Goal: Find specific page/section: Find specific page/section

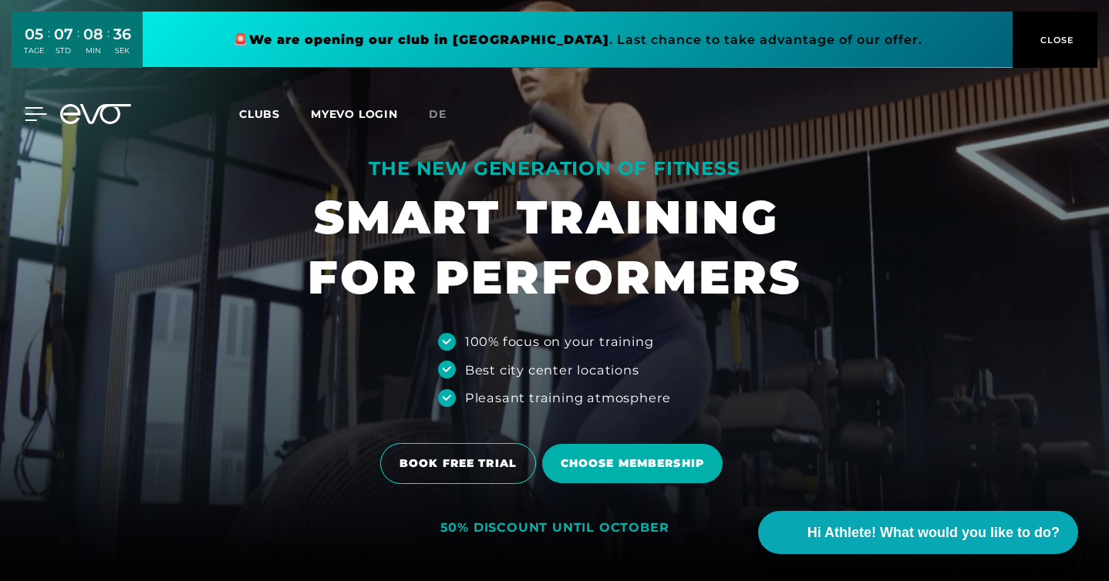
click at [39, 115] on icon at bounding box center [36, 114] width 22 height 14
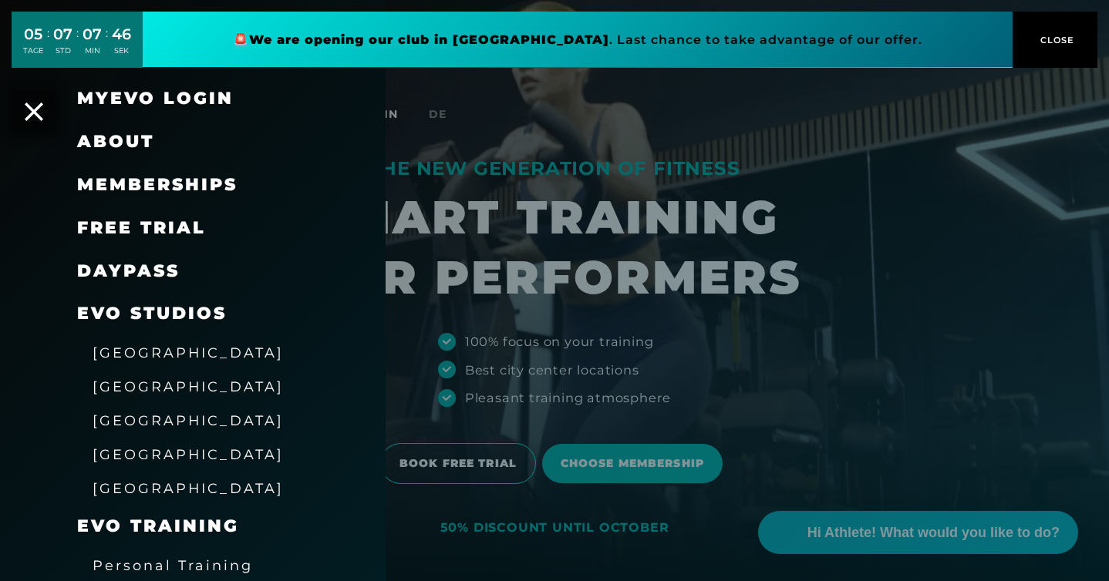
click at [180, 97] on link "MyEVO Login" at bounding box center [155, 98] width 156 height 21
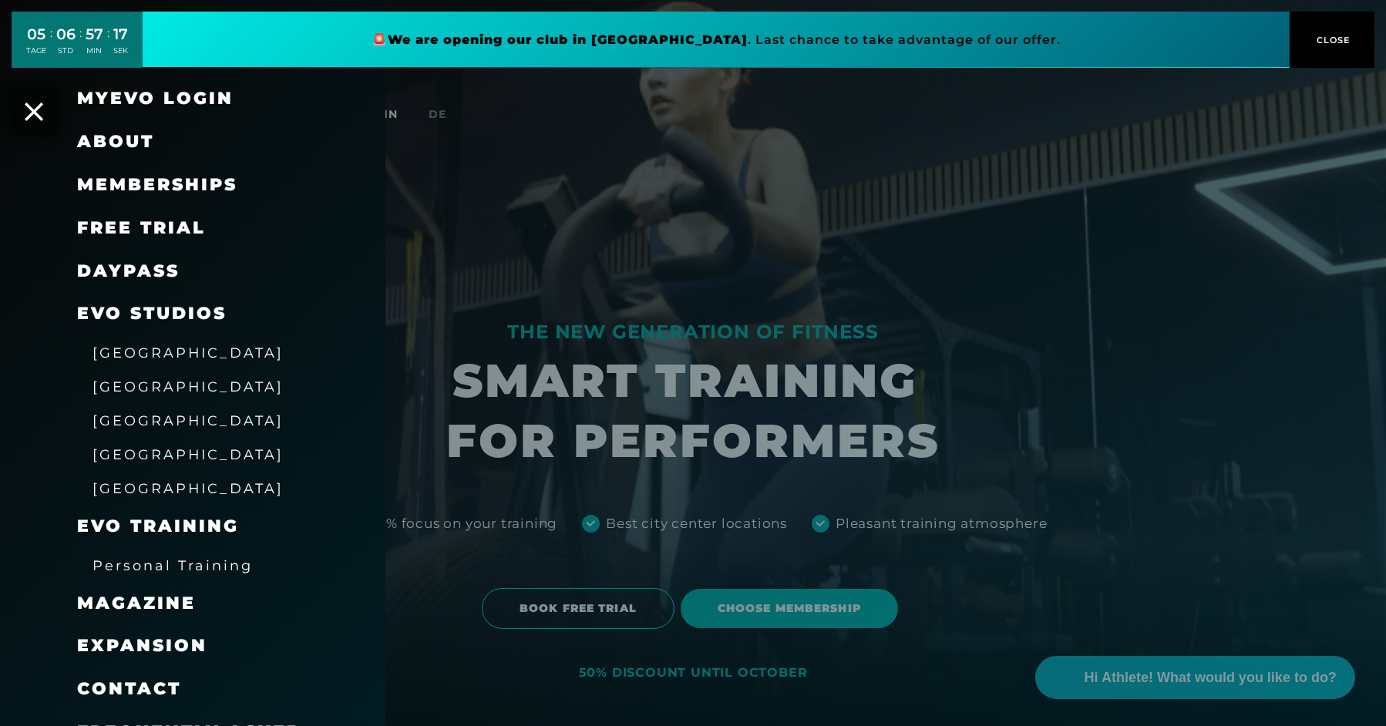
click at [193, 102] on link "MyEVO Login" at bounding box center [155, 98] width 156 height 21
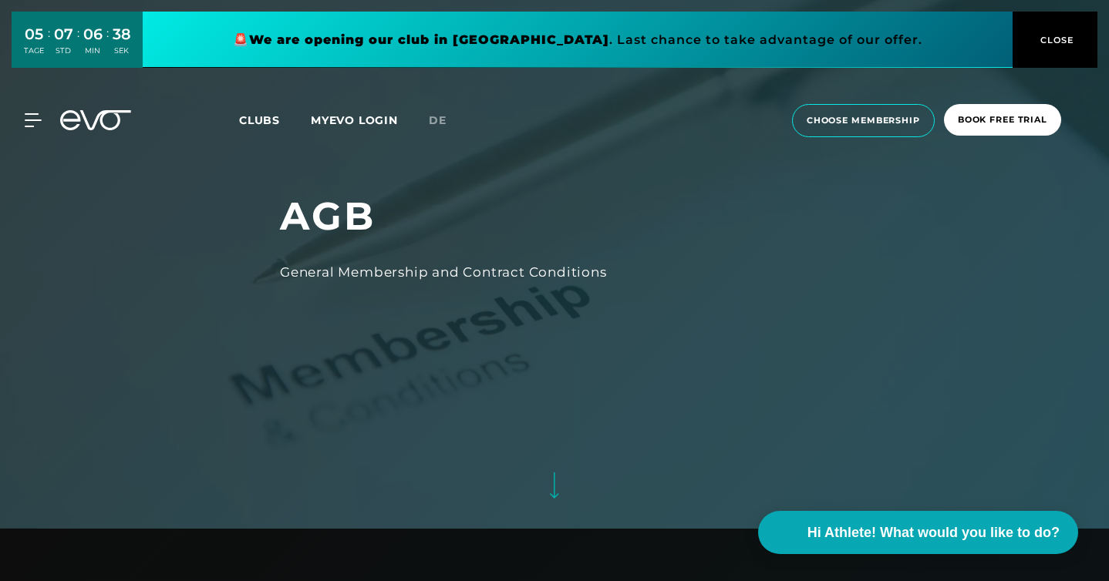
scroll to position [2, 0]
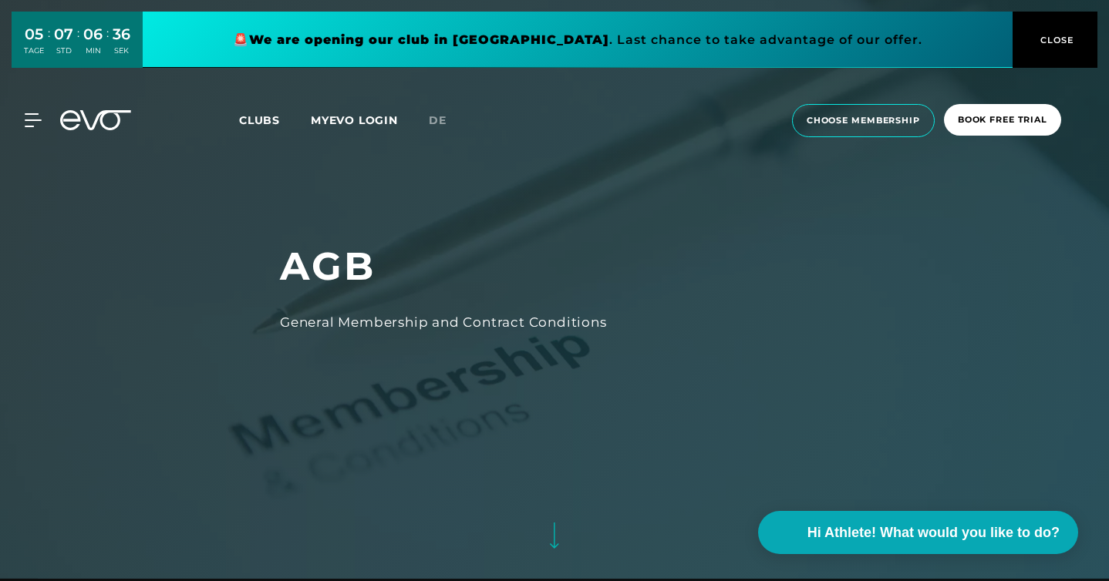
click at [342, 320] on div "General Membership and Contract Conditions" at bounding box center [554, 322] width 549 height 25
click at [342, 322] on div "General Membership and Contract Conditions" at bounding box center [554, 322] width 549 height 25
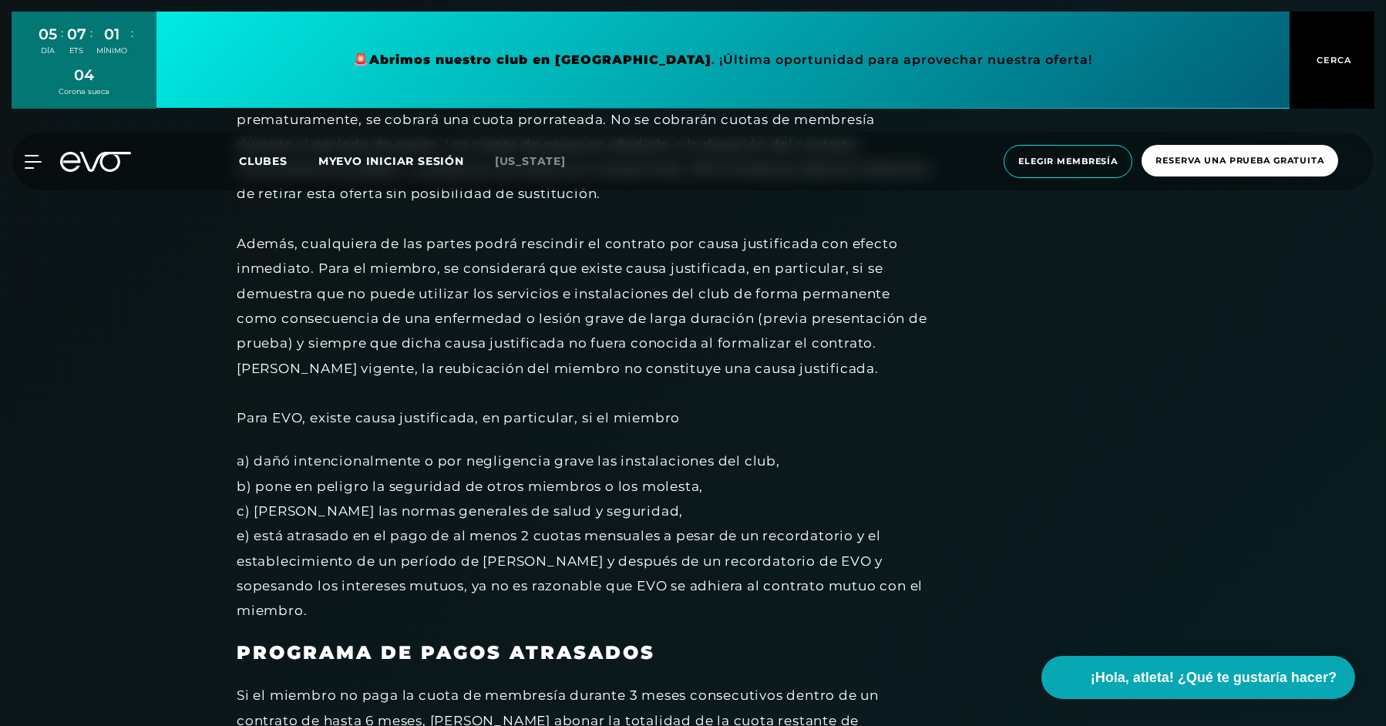
scroll to position [2279, 0]
